Goal: Task Accomplishment & Management: Manage account settings

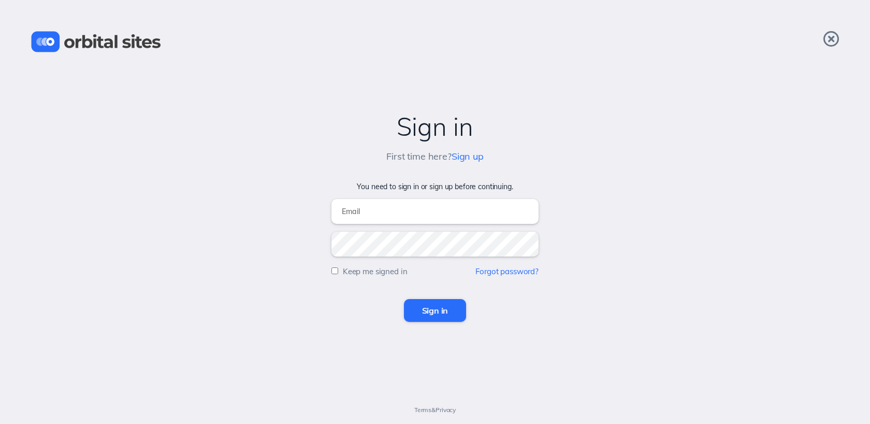
type input "[EMAIL_ADDRESS][DOMAIN_NAME]"
click at [429, 314] on input "Sign in" at bounding box center [435, 310] width 63 height 23
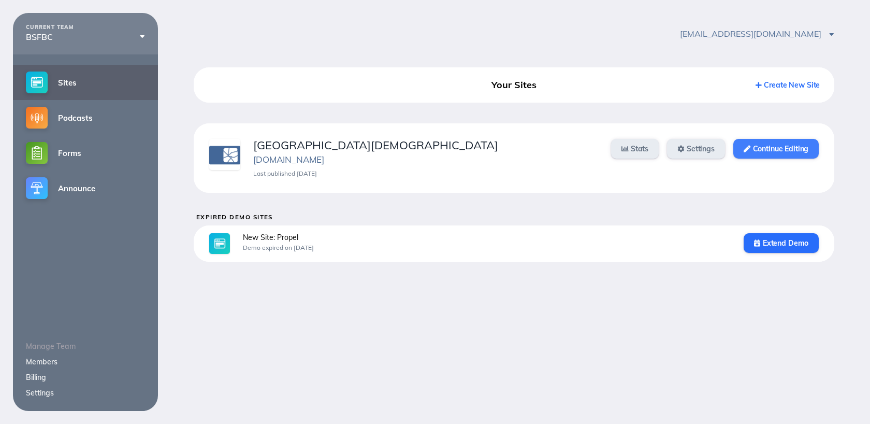
click at [783, 148] on link "Continue Editing" at bounding box center [775, 149] width 85 height 20
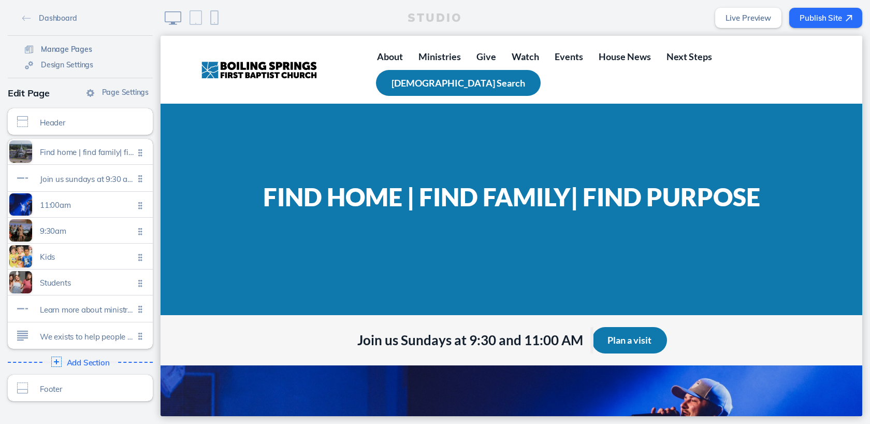
click at [51, 49] on span "Manage Pages" at bounding box center [66, 49] width 51 height 9
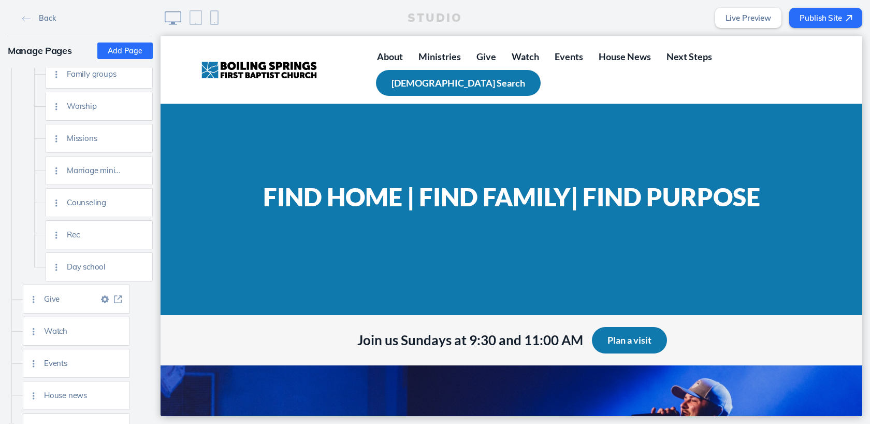
scroll to position [342, 0]
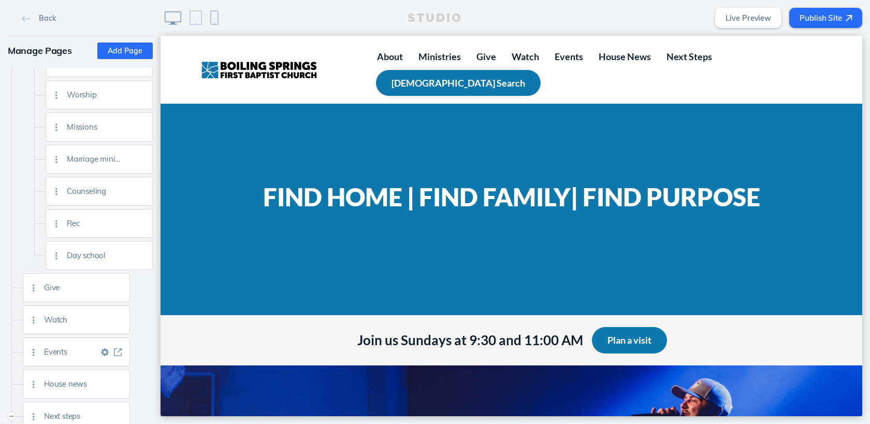
click at [118, 353] on img at bounding box center [118, 352] width 8 height 8
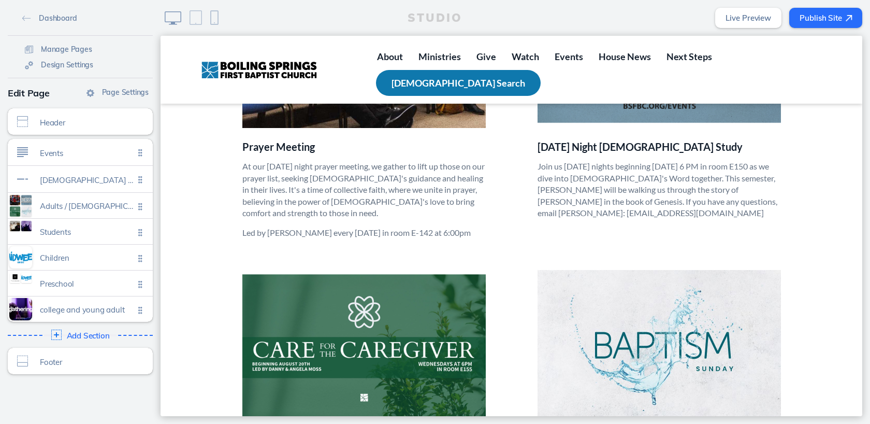
scroll to position [431, 0]
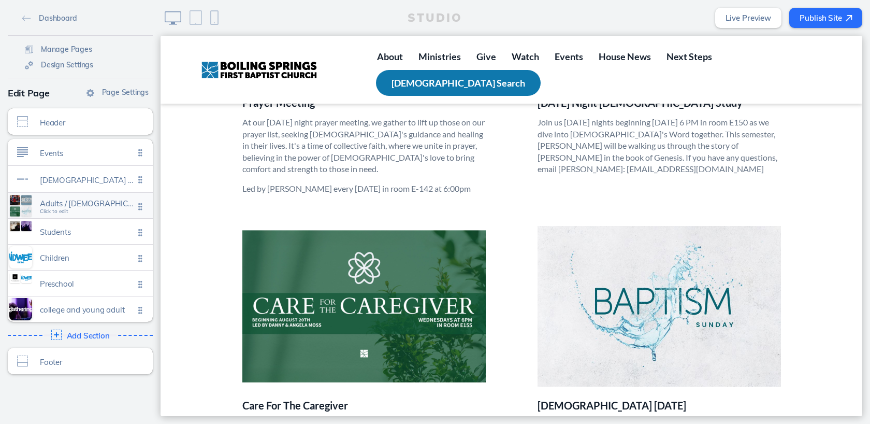
click at [51, 212] on span "Click to edit" at bounding box center [54, 211] width 28 height 6
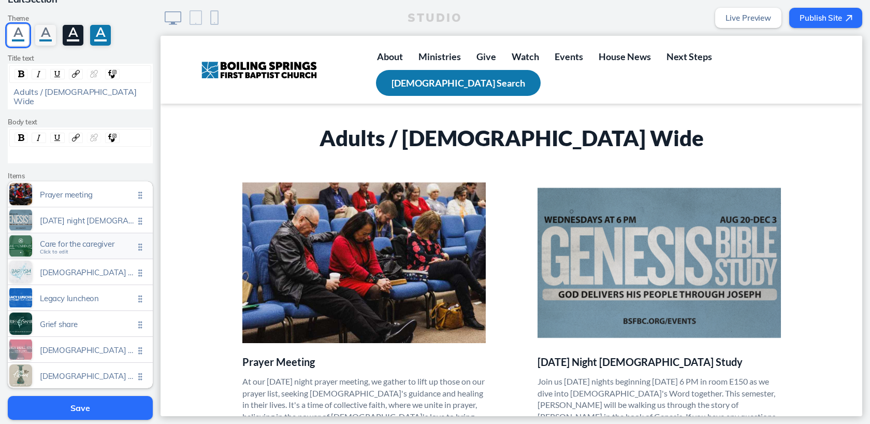
scroll to position [83, 0]
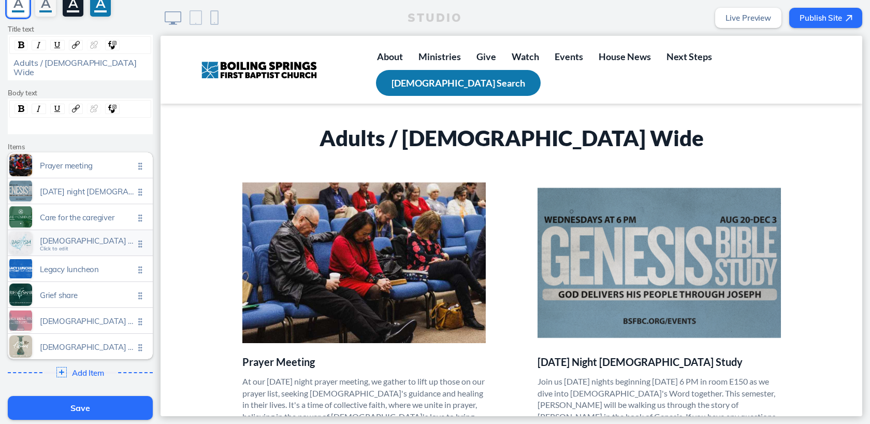
click at [89, 241] on div "[DEMOGRAPHIC_DATA] [DATE] Click to edit" at bounding box center [80, 242] width 145 height 25
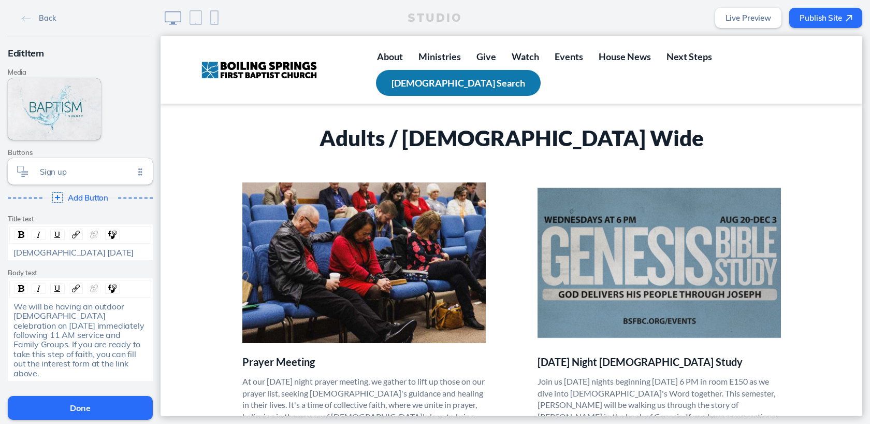
scroll to position [79, 0]
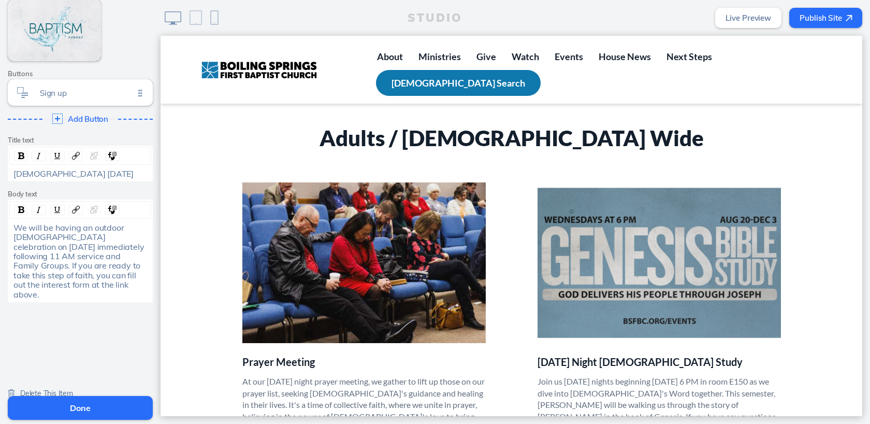
click at [36, 388] on span "Delete This Item" at bounding box center [46, 392] width 53 height 9
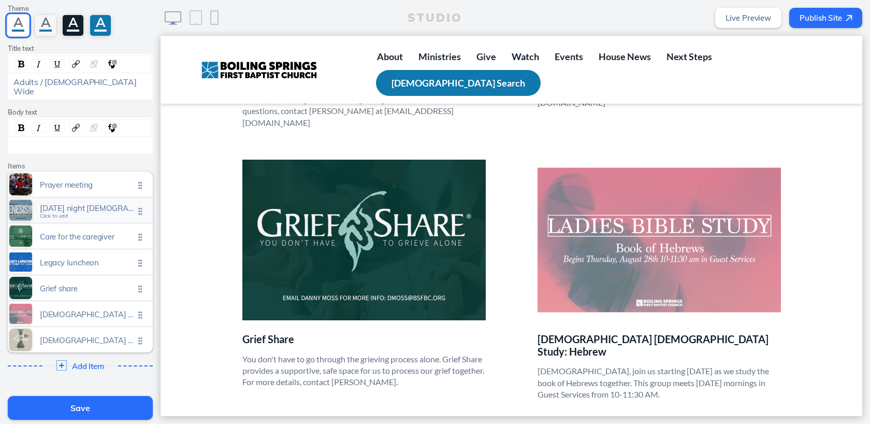
scroll to position [140, 0]
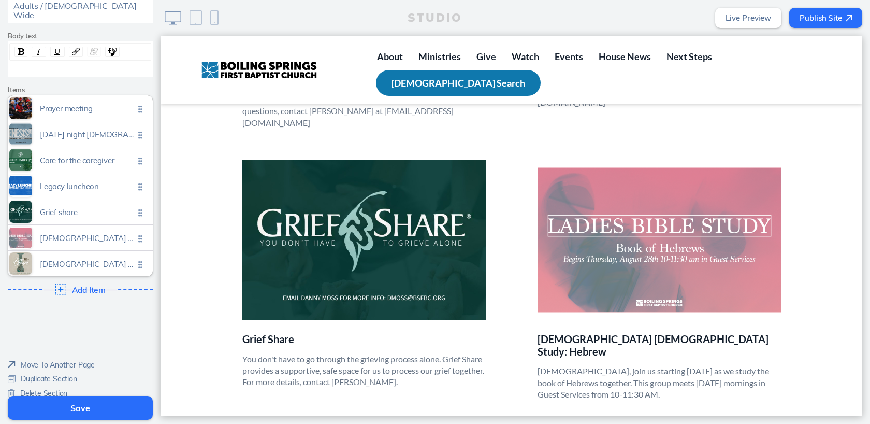
click at [76, 285] on span "Add Item" at bounding box center [88, 289] width 33 height 9
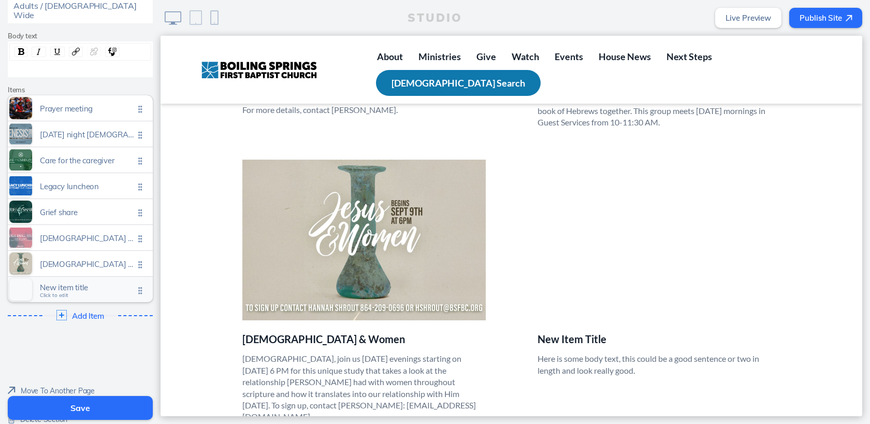
scroll to position [1079, 0]
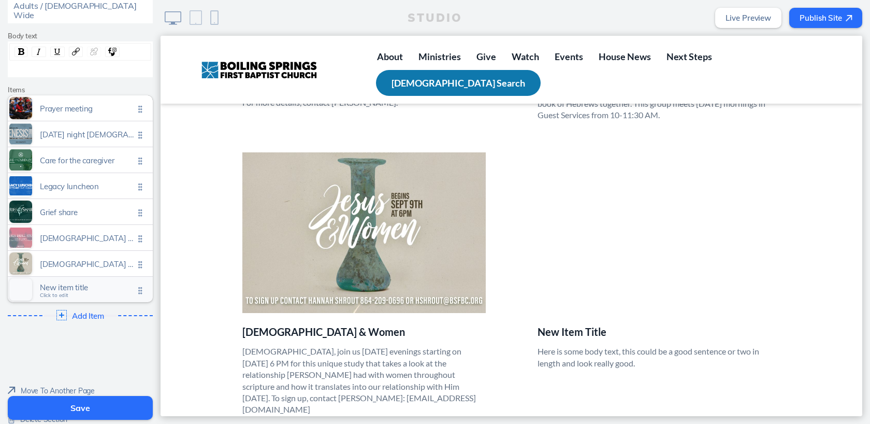
click at [60, 292] on span "Click to edit" at bounding box center [54, 295] width 28 height 6
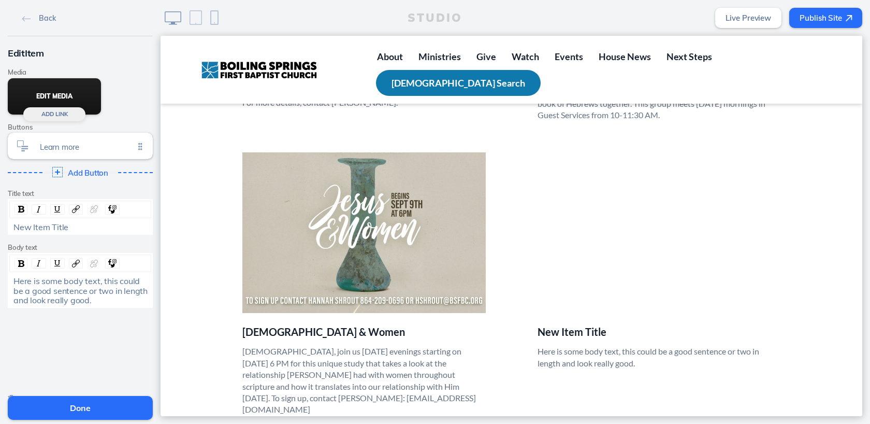
click at [59, 96] on button "Edit Media" at bounding box center [54, 96] width 93 height 36
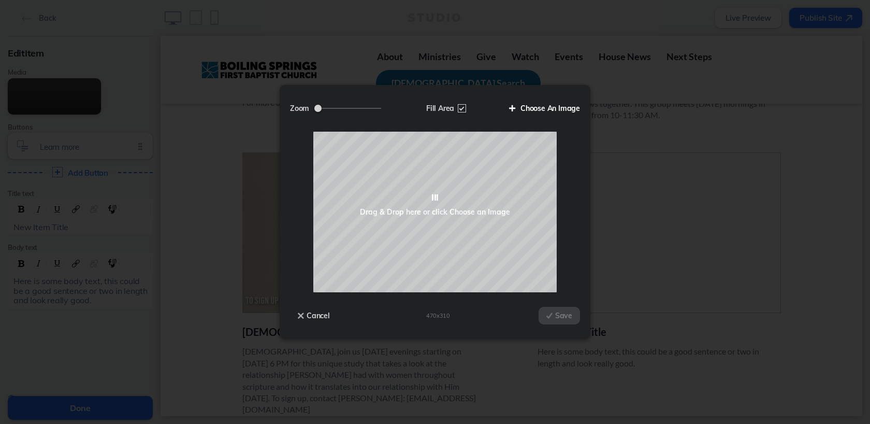
click at [523, 114] on label "Choose An Image" at bounding box center [540, 108] width 79 height 18
click at [0, 0] on input "Choose An Image" at bounding box center [0, 0] width 0 height 0
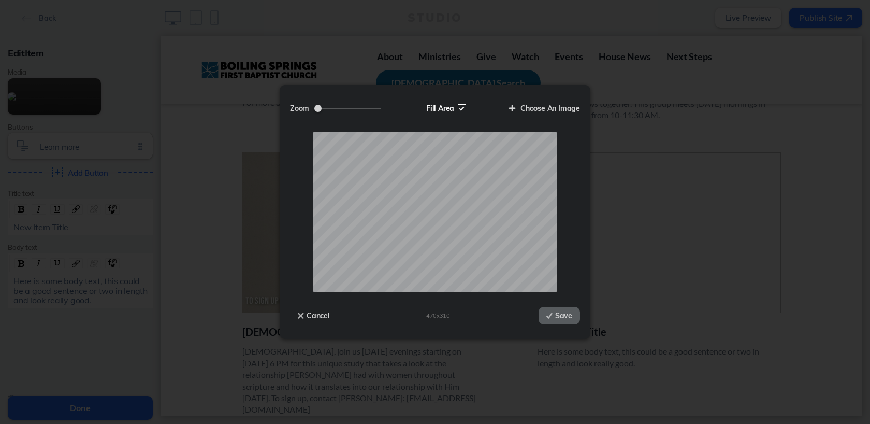
click at [463, 106] on label "Fill Area" at bounding box center [444, 108] width 53 height 18
click at [0, 0] on input "Fill Area" at bounding box center [0, 0] width 0 height 0
drag, startPoint x: 347, startPoint y: 106, endPoint x: 330, endPoint y: 104, distance: 17.2
click at [330, 108] on input "Zoom" at bounding box center [347, 108] width 67 height 1
click at [532, 105] on label "Choose An Image" at bounding box center [540, 108] width 79 height 18
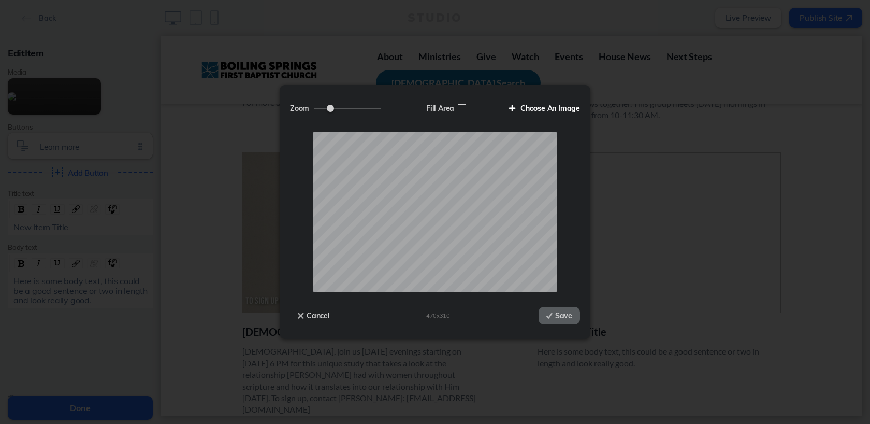
click at [0, 0] on input "Choose An Image" at bounding box center [0, 0] width 0 height 0
click at [461, 108] on label "Fill Area" at bounding box center [444, 108] width 53 height 18
click at [0, 0] on input "Fill Area" at bounding box center [0, 0] width 0 height 0
drag, startPoint x: 319, startPoint y: 111, endPoint x: 308, endPoint y: 109, distance: 11.0
click at [314, 109] on input "Zoom" at bounding box center [347, 108] width 67 height 1
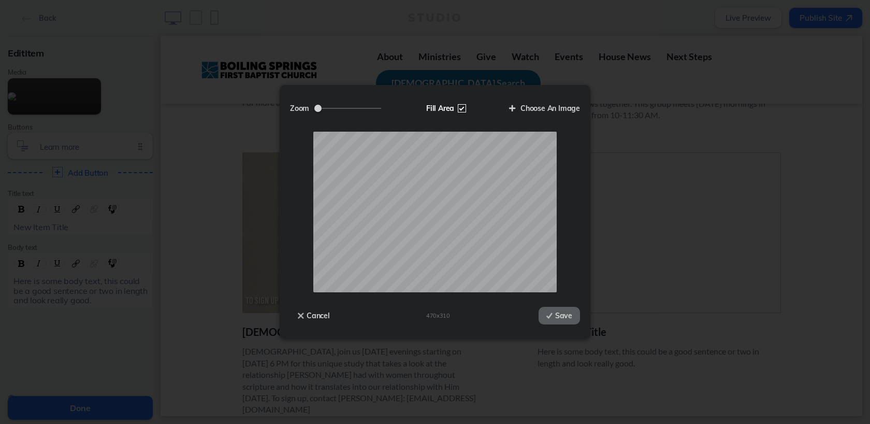
click at [462, 108] on label "Fill Area" at bounding box center [444, 108] width 53 height 18
click at [0, 0] on input "Fill Area" at bounding box center [0, 0] width 0 height 0
type input "0.85"
click at [341, 108] on input "Zoom" at bounding box center [347, 108] width 67 height 1
click at [561, 319] on button "Save" at bounding box center [558, 316] width 41 height 18
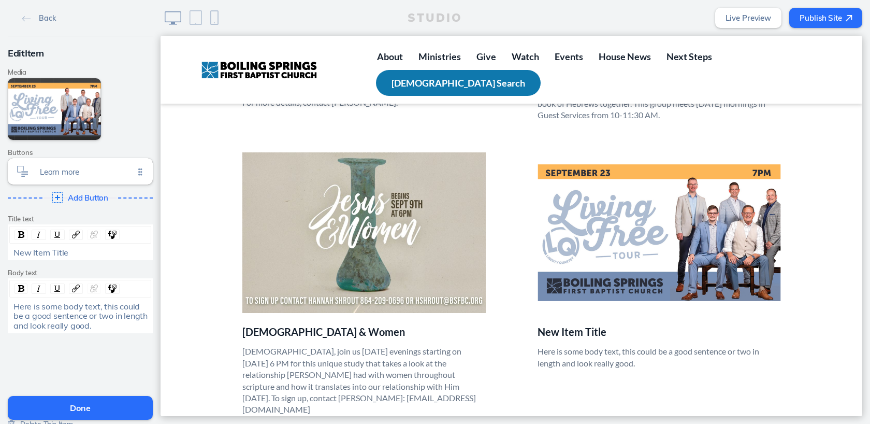
click at [47, 252] on span "New Item Title" at bounding box center [40, 252] width 55 height 10
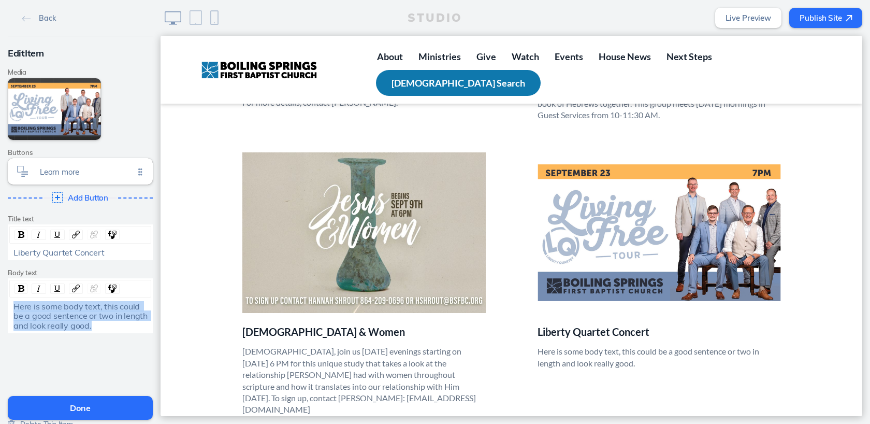
drag, startPoint x: 13, startPoint y: 305, endPoint x: 97, endPoint y: 322, distance: 85.5
click at [97, 322] on div "Here is some body text, this could be a good sentence or two in length and look…" at bounding box center [80, 315] width 134 height 28
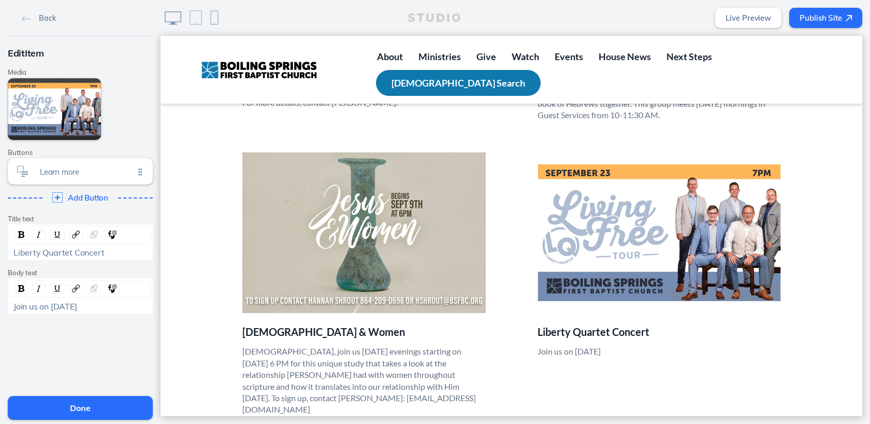
click at [575, 345] on p "Join us on [DATE]" at bounding box center [658, 350] width 243 height 11
click at [52, 309] on span "Join us on [DATE]" at bounding box center [45, 306] width 64 height 10
click at [131, 304] on div "Join us [DATE][DATE]" at bounding box center [80, 305] width 134 height 9
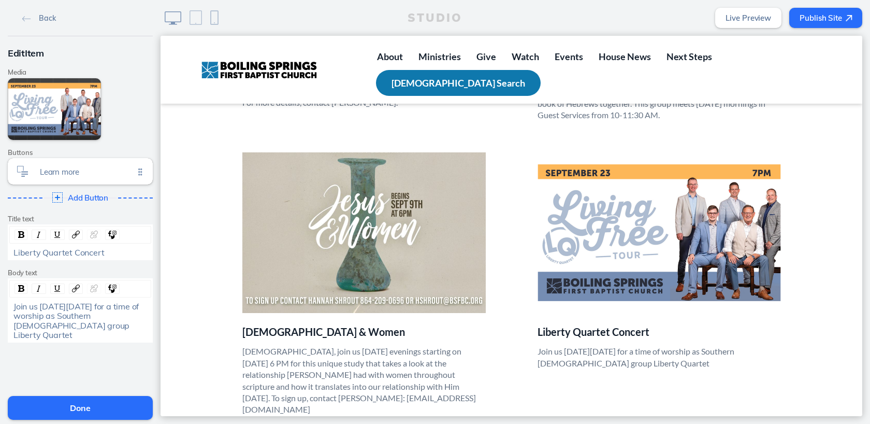
click at [77, 316] on span "Join us [DATE][DATE] for a time of worship as Southern [DEMOGRAPHIC_DATA] group…" at bounding box center [76, 320] width 127 height 39
click at [127, 327] on div "Join us [DATE][DATE] for a time of worship with Southern [DEMOGRAPHIC_DATA] gro…" at bounding box center [80, 320] width 134 height 38
click at [126, 310] on span "Join us [DATE][DATE] for a time of worship with Southern [DEMOGRAPHIC_DATA] gro…" at bounding box center [76, 320] width 127 height 39
click at [51, 339] on div "Join us [DATE][DATE] 7 PM for a time of worship with Southern [DEMOGRAPHIC_DATA…" at bounding box center [80, 320] width 134 height 38
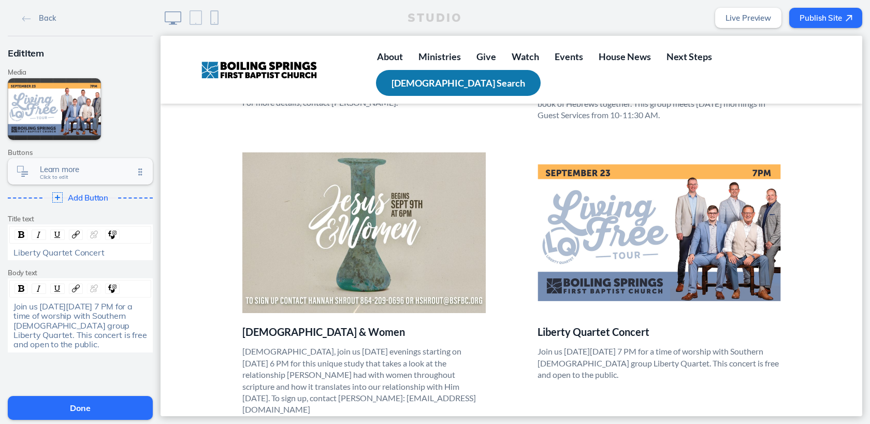
click at [63, 178] on span "Click to edit" at bounding box center [54, 177] width 28 height 6
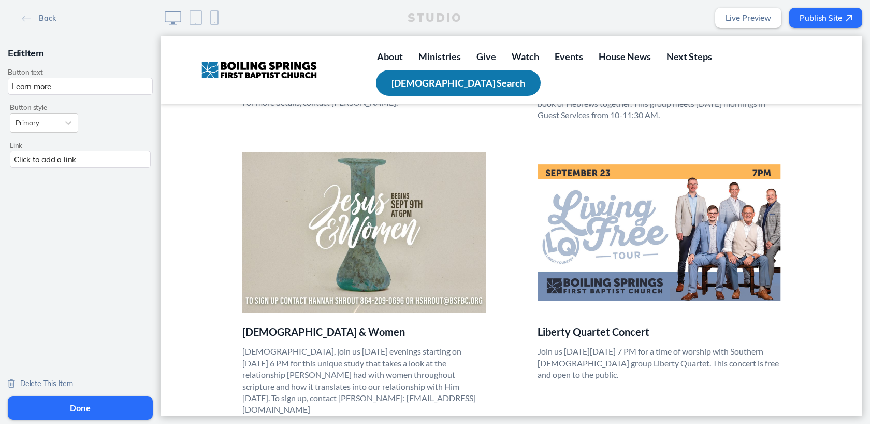
click at [39, 383] on span "Delete This Item" at bounding box center [46, 382] width 53 height 9
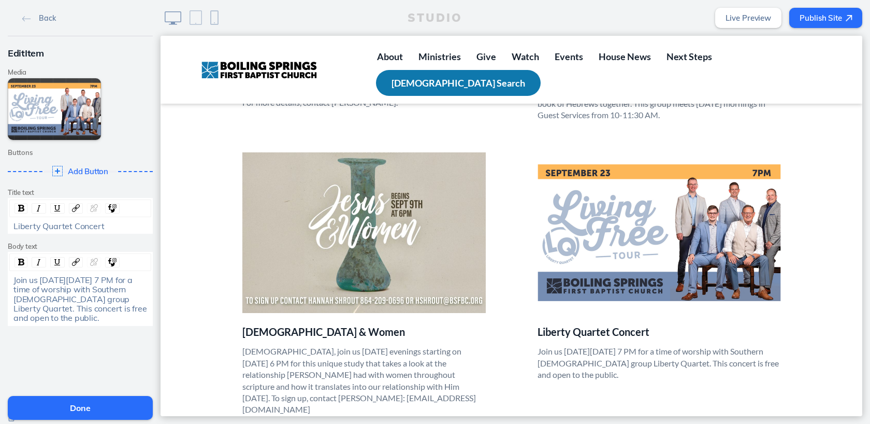
click at [115, 282] on span "Join us [DATE][DATE] 7 PM for a time of worship with Southern [DEMOGRAPHIC_DATA…" at bounding box center [80, 298] width 135 height 49
click at [95, 321] on div "Join us [DATE][DATE] 7 PM for a time of worship with Southern [DEMOGRAPHIC_DATA…" at bounding box center [80, 299] width 134 height 48
click at [79, 408] on button "Done" at bounding box center [80, 408] width 145 height 24
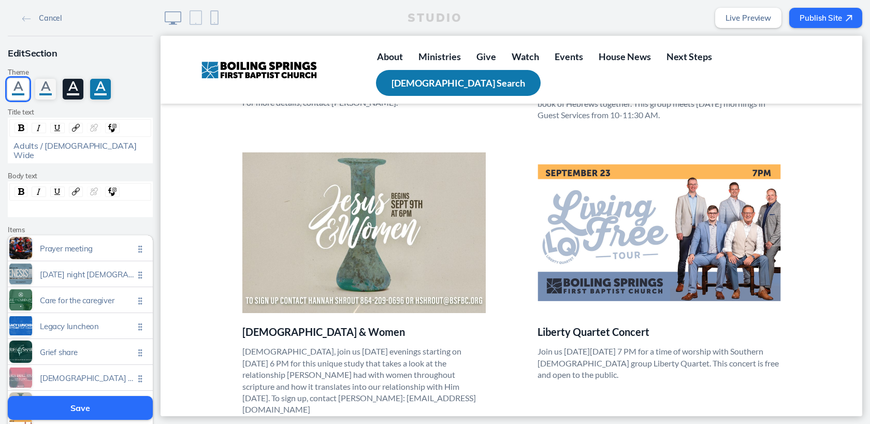
click at [81, 413] on button "Save" at bounding box center [80, 408] width 145 height 24
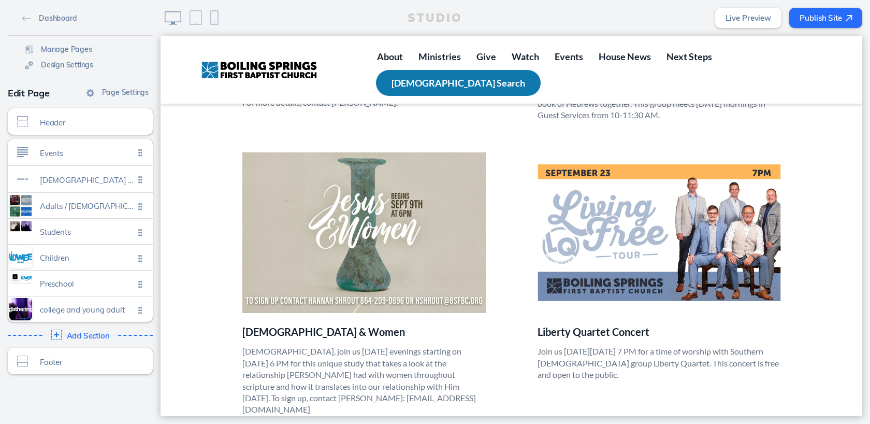
click at [821, 19] on button "Publish Site" at bounding box center [825, 18] width 73 height 20
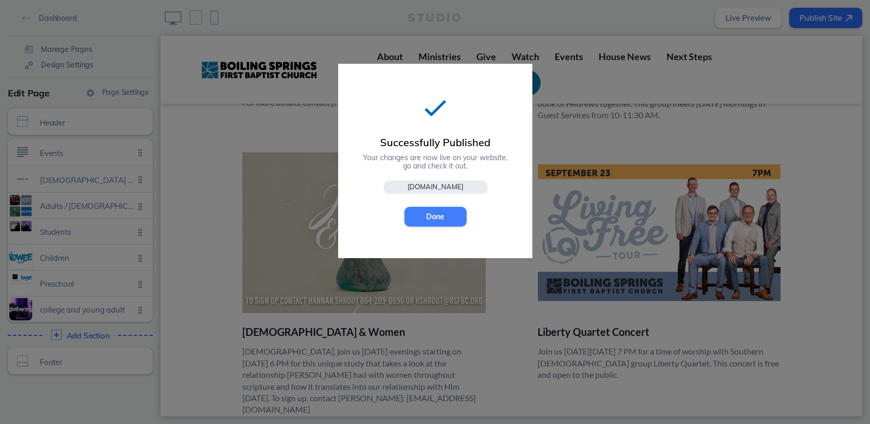
click at [434, 221] on button "Done" at bounding box center [435, 217] width 62 height 20
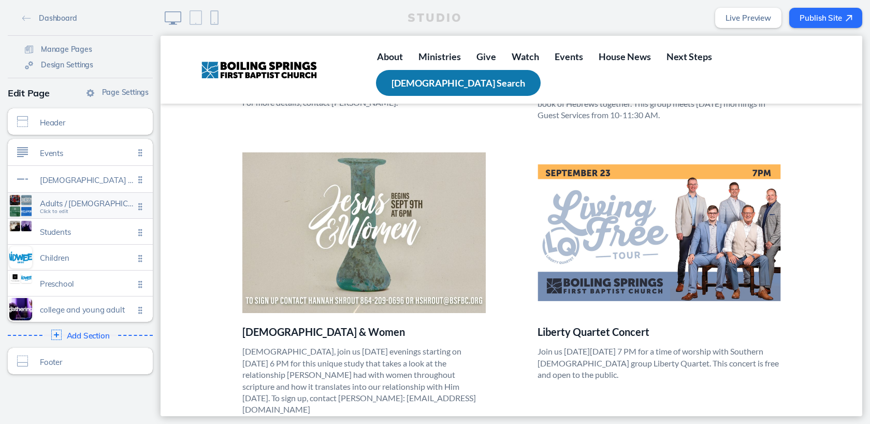
click at [51, 211] on span "Click to edit" at bounding box center [54, 211] width 28 height 6
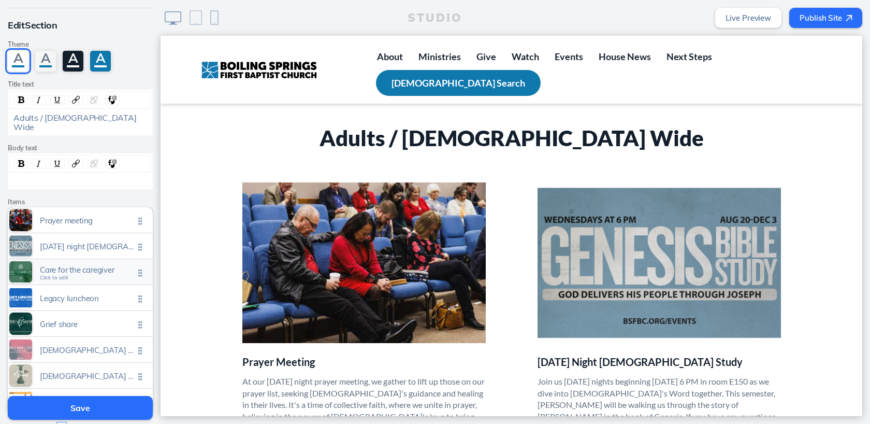
scroll to position [166, 0]
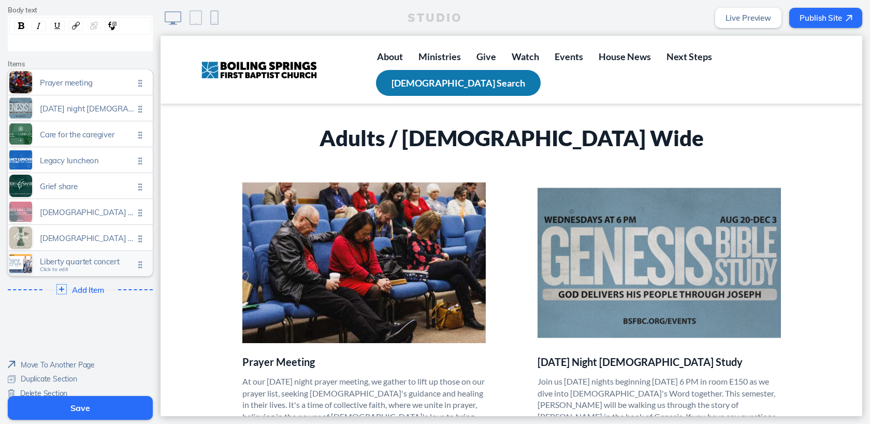
click at [61, 266] on span "Click to edit" at bounding box center [54, 269] width 28 height 6
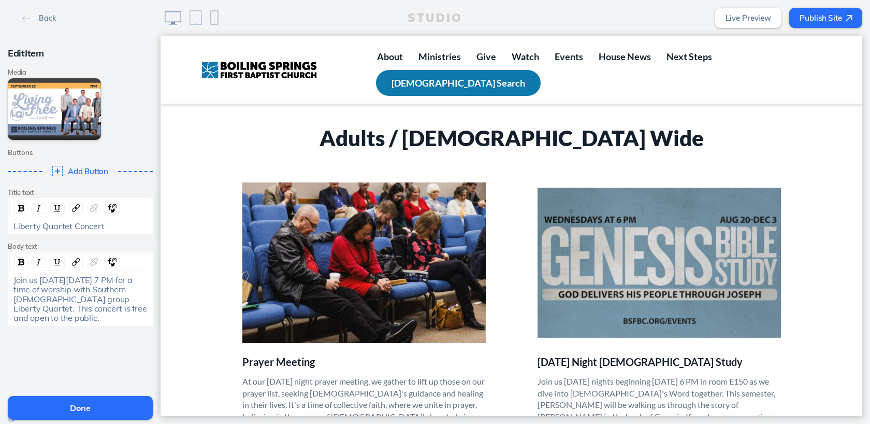
click at [123, 282] on span "Join us [DATE][DATE] 7 PM for a time of worship with Southern [DEMOGRAPHIC_DATA…" at bounding box center [80, 298] width 135 height 49
click at [99, 404] on button "Done" at bounding box center [80, 408] width 145 height 24
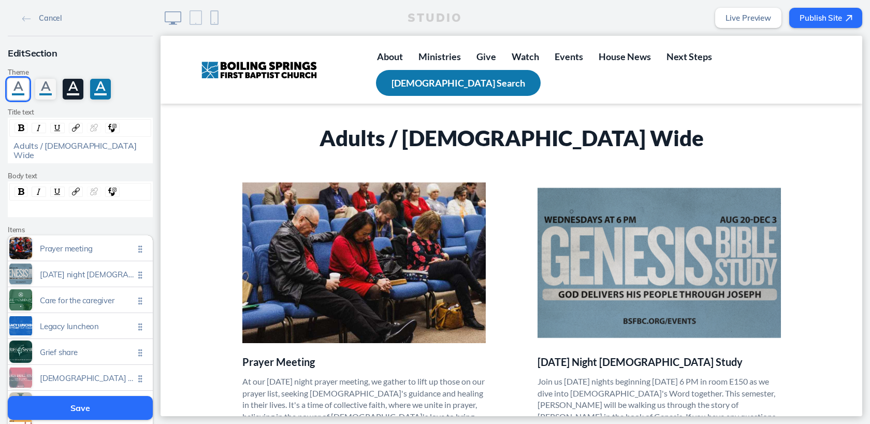
click at [84, 406] on button "Save" at bounding box center [80, 408] width 145 height 24
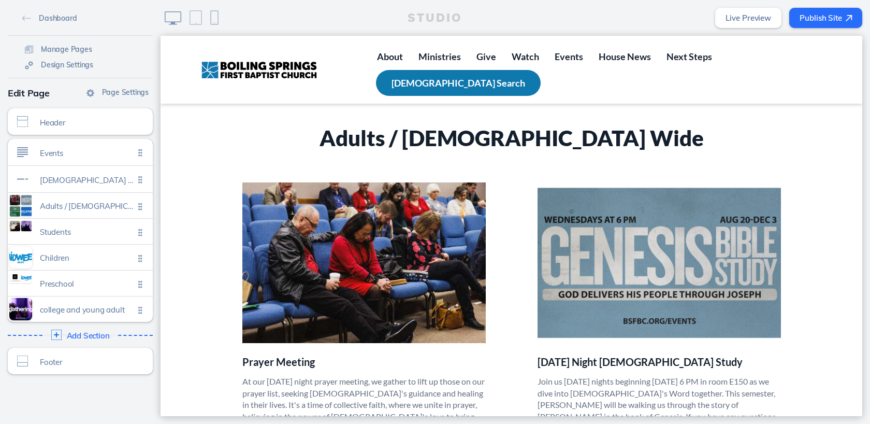
click at [813, 23] on button "Publish Site" at bounding box center [825, 18] width 73 height 20
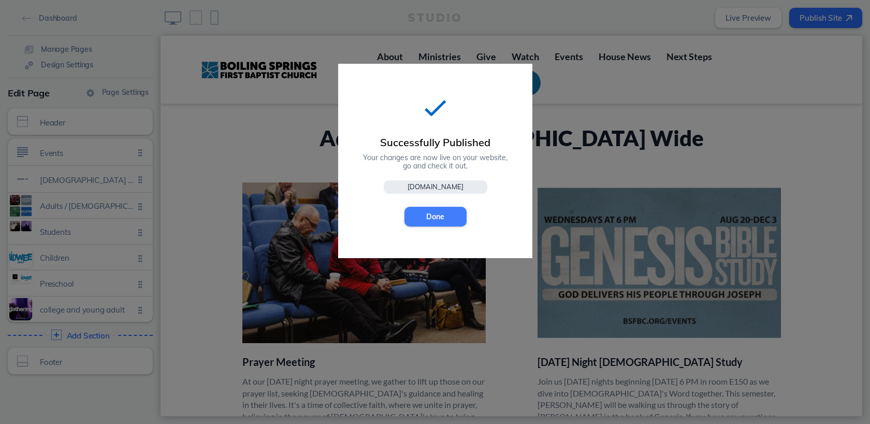
click at [446, 213] on button "Done" at bounding box center [435, 217] width 62 height 20
